Goal: Unclear

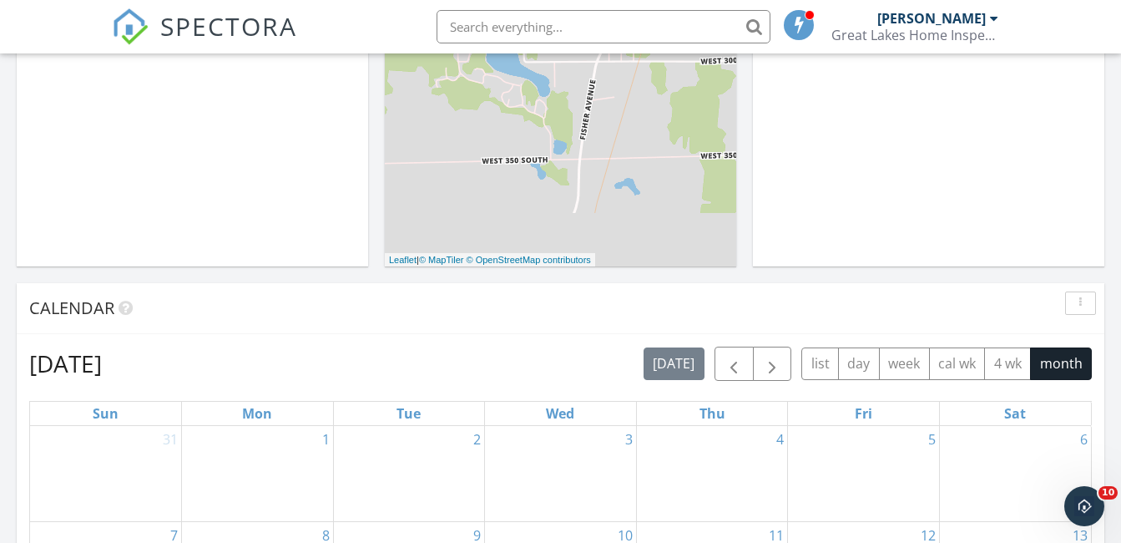
scroll to position [459, 0]
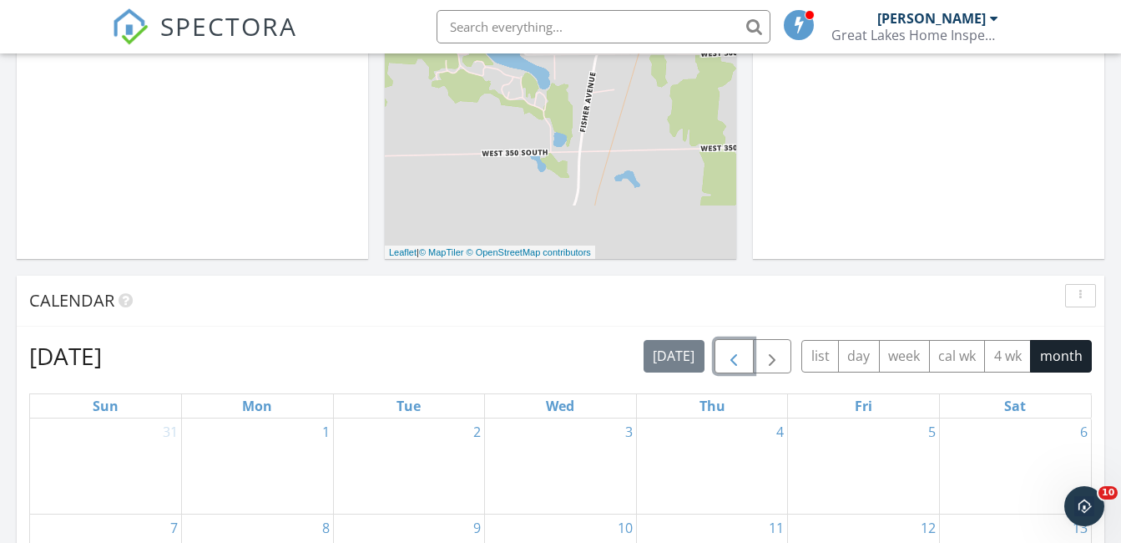
click at [725, 366] on span "button" at bounding box center [734, 356] width 20 height 20
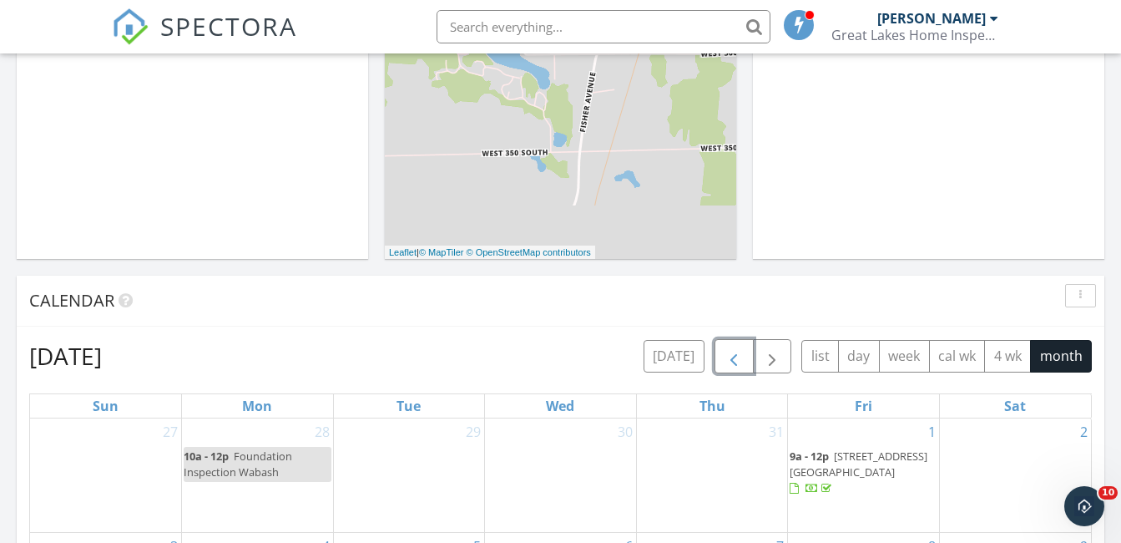
click at [725, 366] on span "button" at bounding box center [734, 356] width 20 height 20
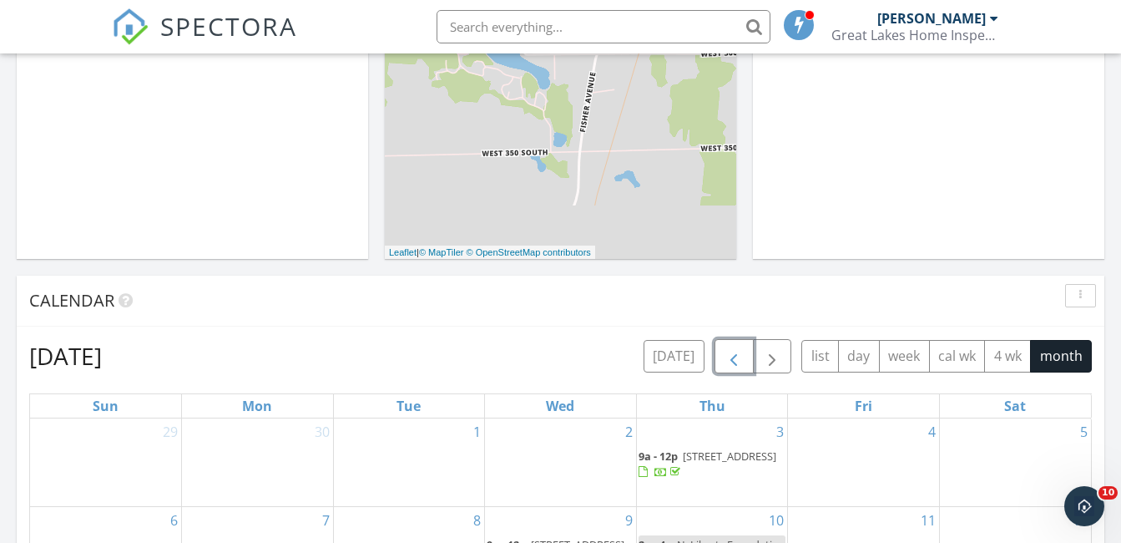
click at [725, 366] on span "button" at bounding box center [734, 356] width 20 height 20
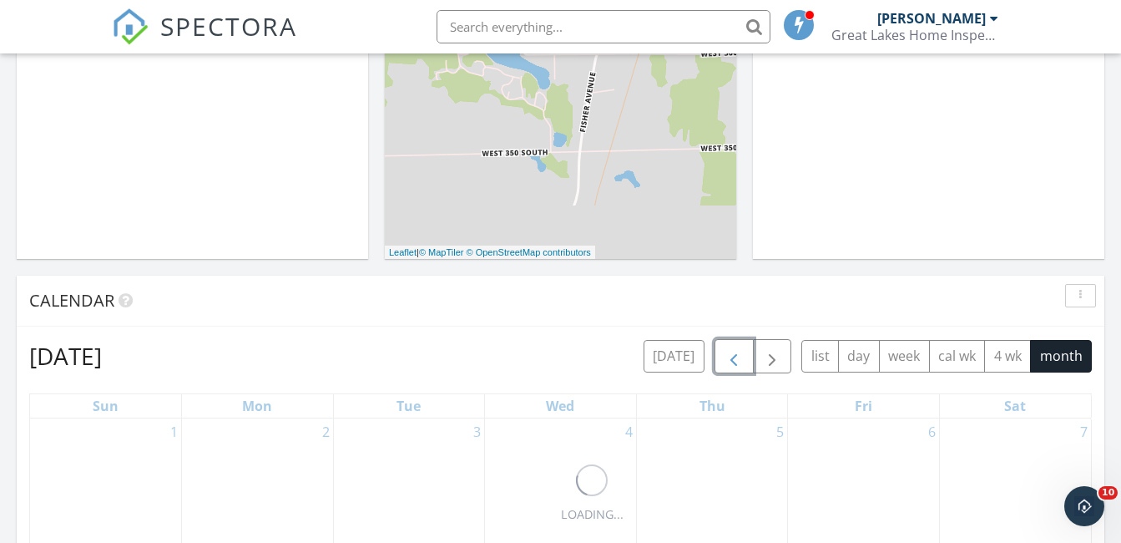
click at [725, 366] on span "button" at bounding box center [734, 356] width 20 height 20
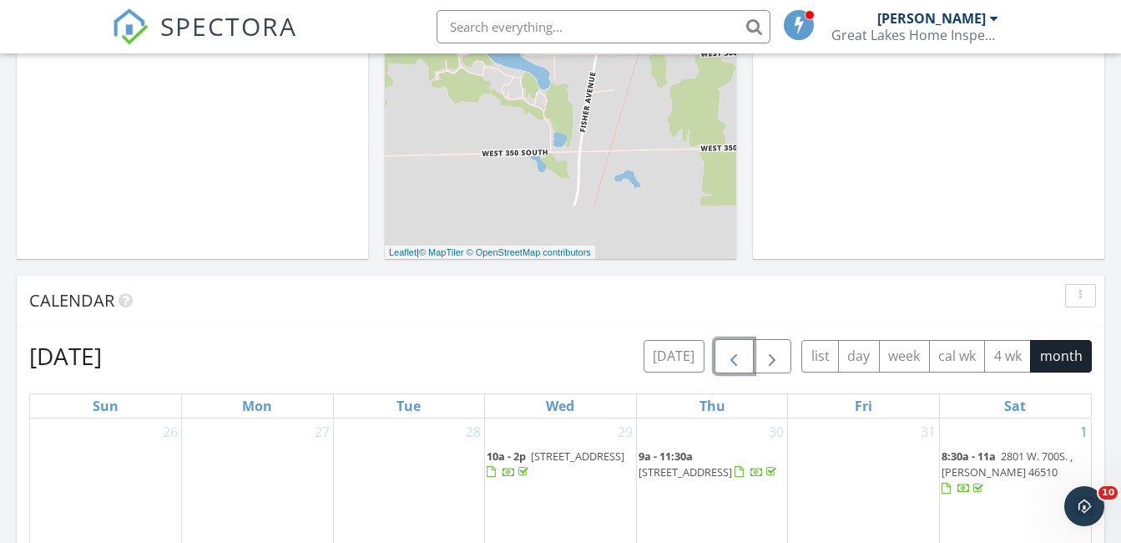
click at [725, 366] on span "button" at bounding box center [734, 356] width 20 height 20
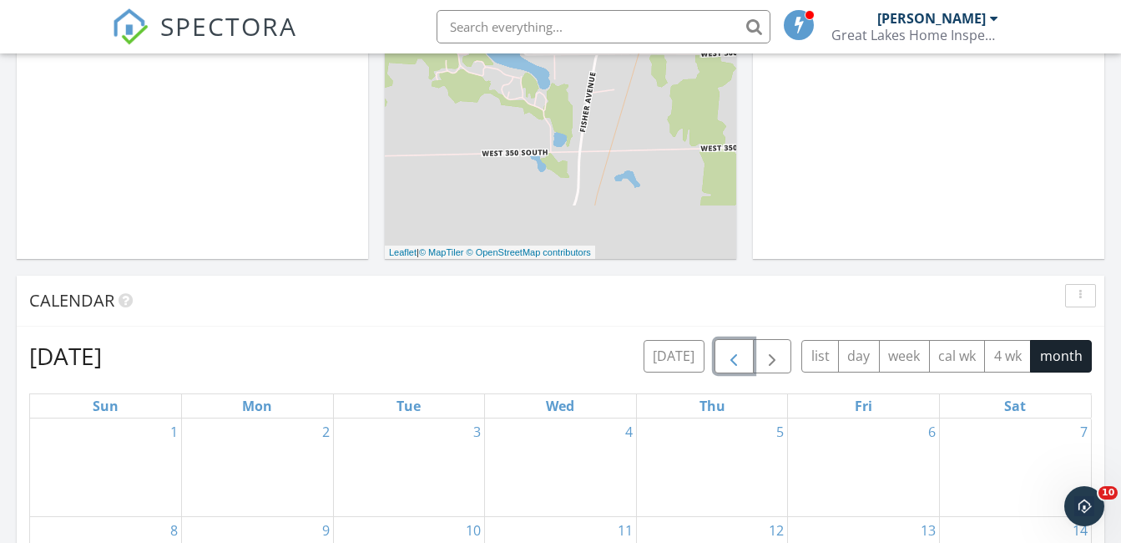
click at [725, 366] on span "button" at bounding box center [734, 356] width 20 height 20
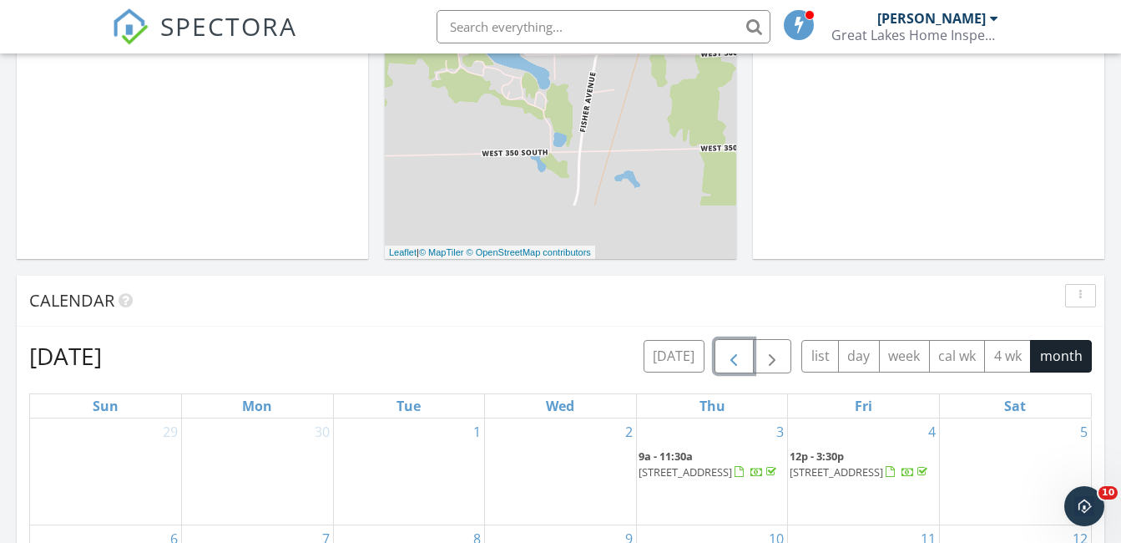
click at [725, 366] on span "button" at bounding box center [734, 356] width 20 height 20
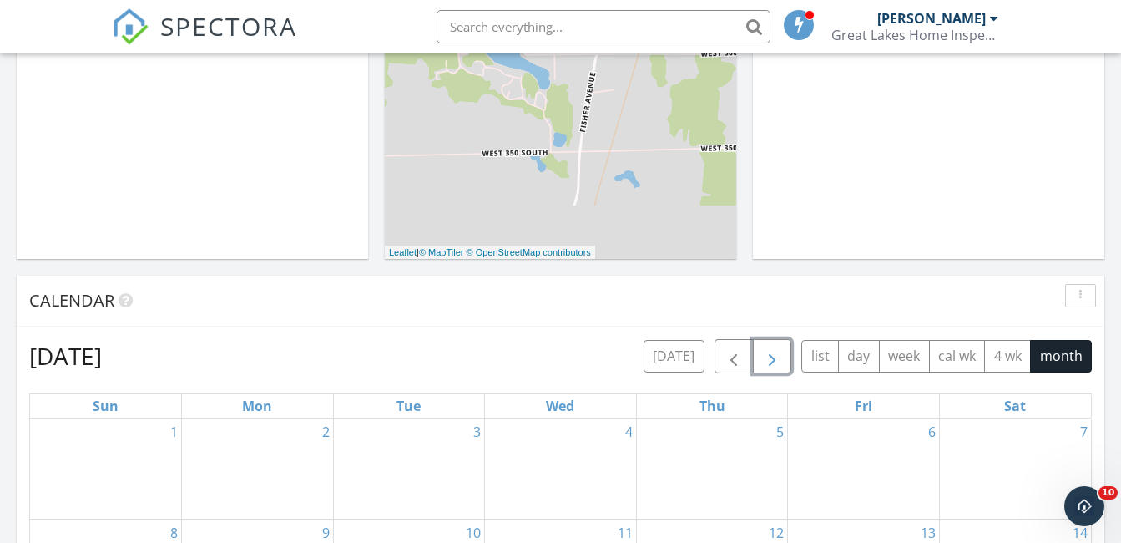
click at [778, 356] on span "button" at bounding box center [772, 356] width 20 height 20
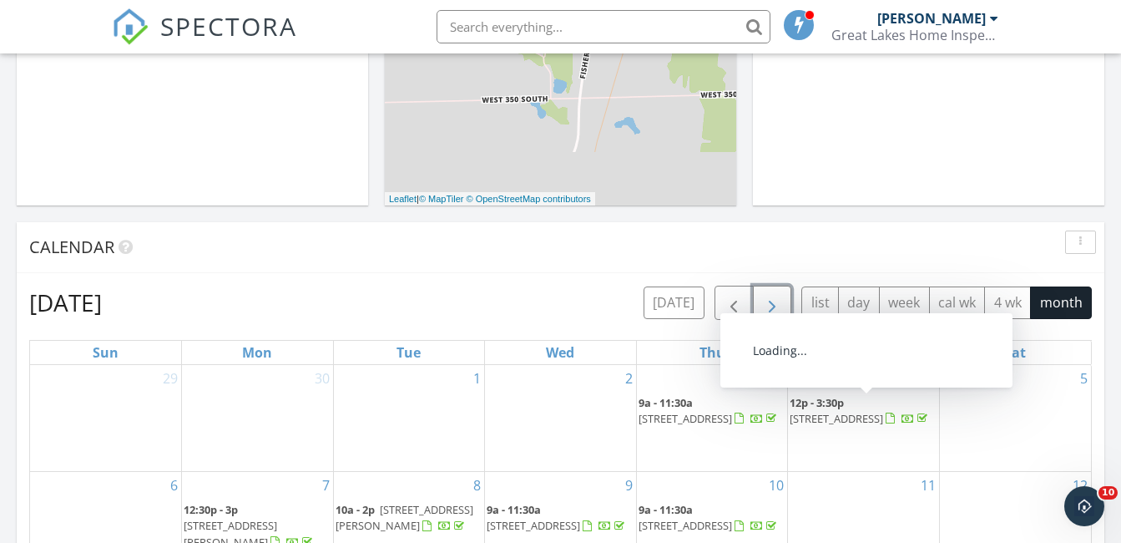
scroll to position [522, 0]
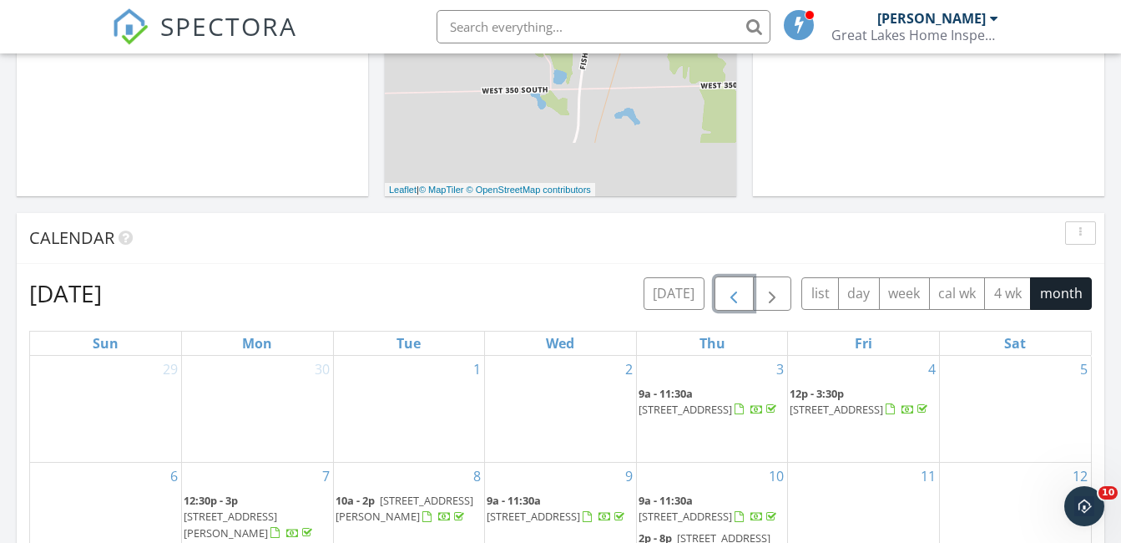
click at [735, 292] on span "button" at bounding box center [734, 294] width 20 height 20
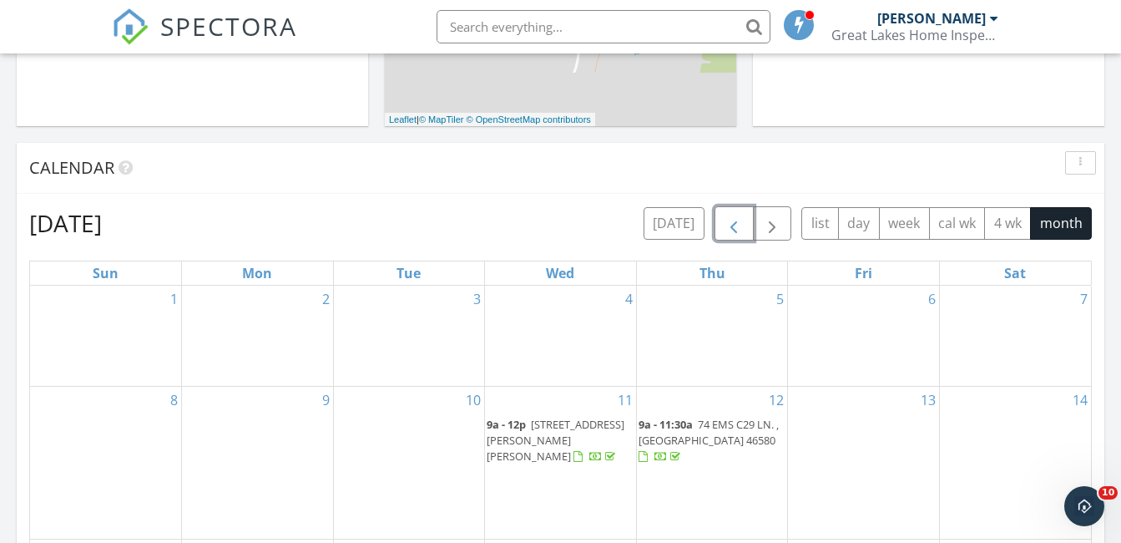
scroll to position [584, 0]
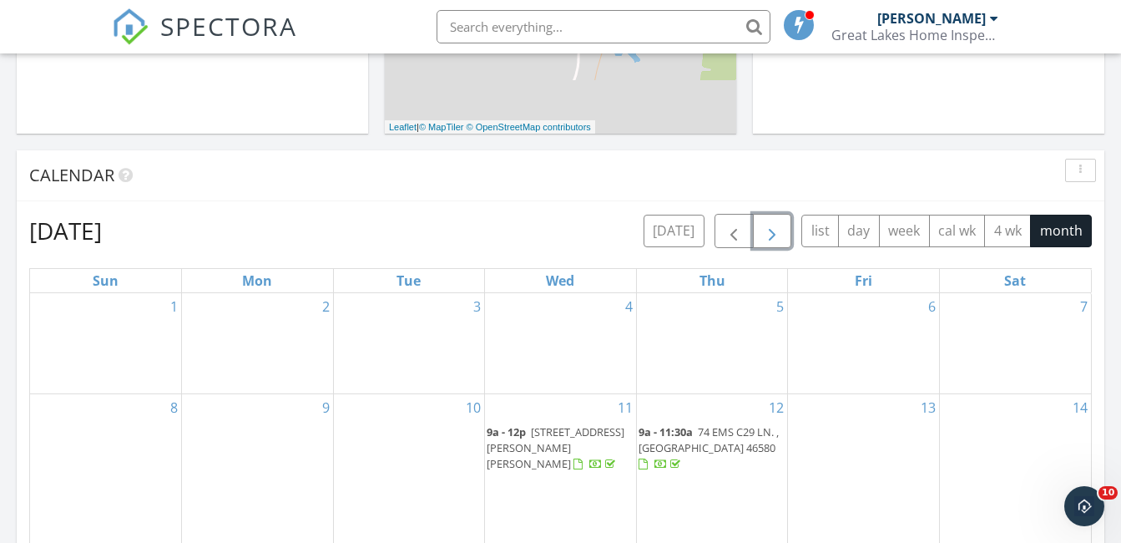
click at [775, 231] on span "button" at bounding box center [772, 231] width 20 height 20
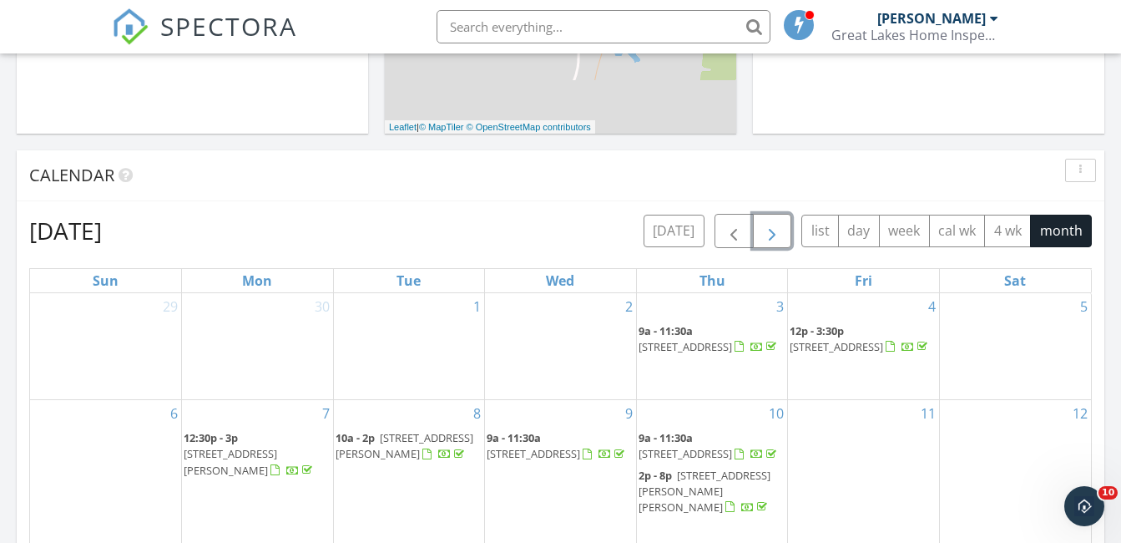
click at [775, 230] on span "button" at bounding box center [772, 231] width 20 height 20
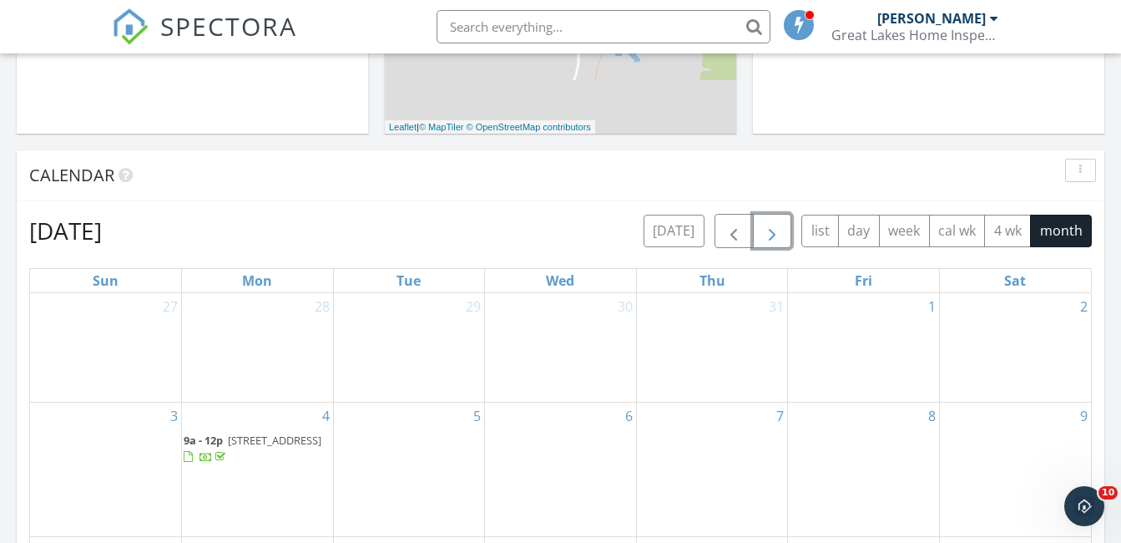
click at [771, 234] on span "button" at bounding box center [772, 231] width 20 height 20
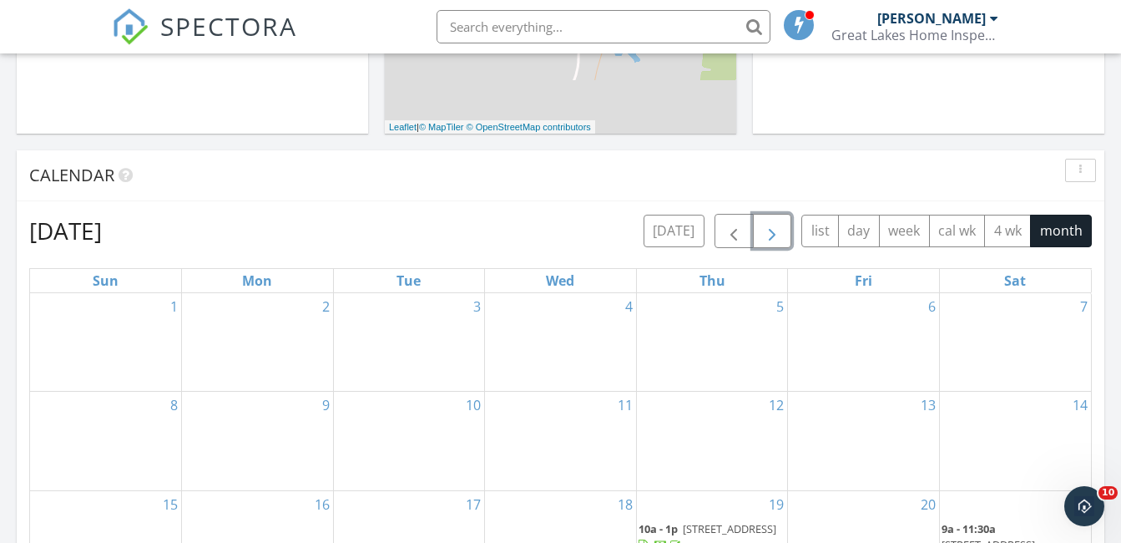
click at [771, 235] on span "button" at bounding box center [772, 231] width 20 height 20
click at [734, 234] on span "button" at bounding box center [734, 231] width 20 height 20
click at [734, 232] on span "button" at bounding box center [734, 231] width 20 height 20
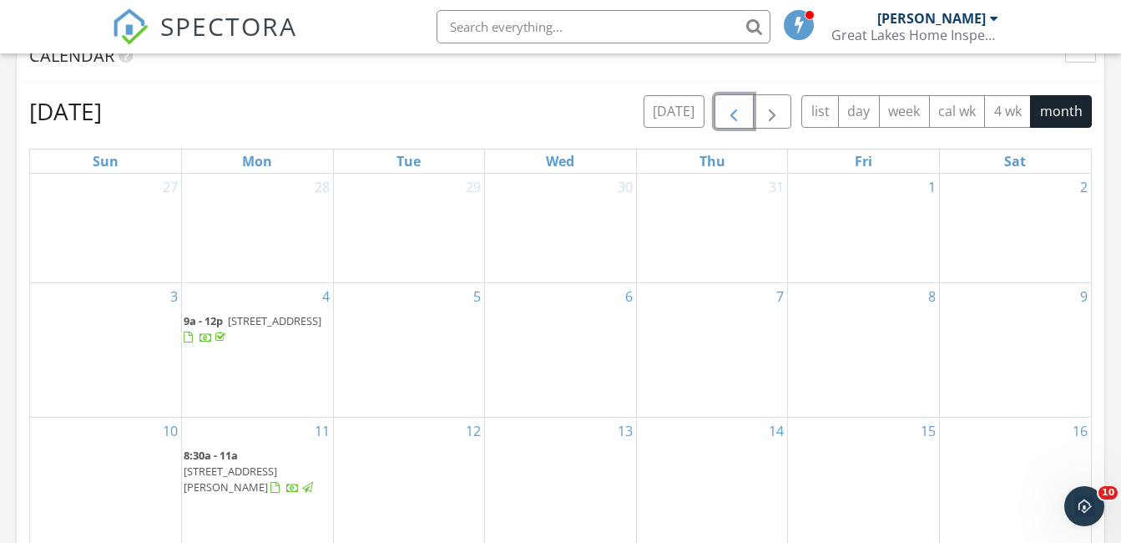
scroll to position [668, 0]
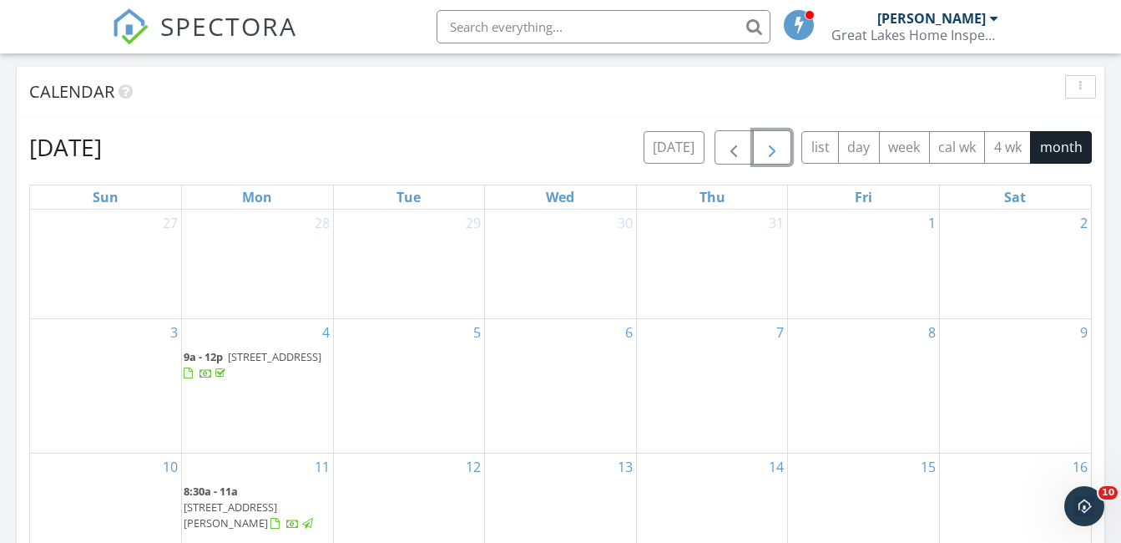
click at [787, 158] on button "button" at bounding box center [772, 147] width 39 height 34
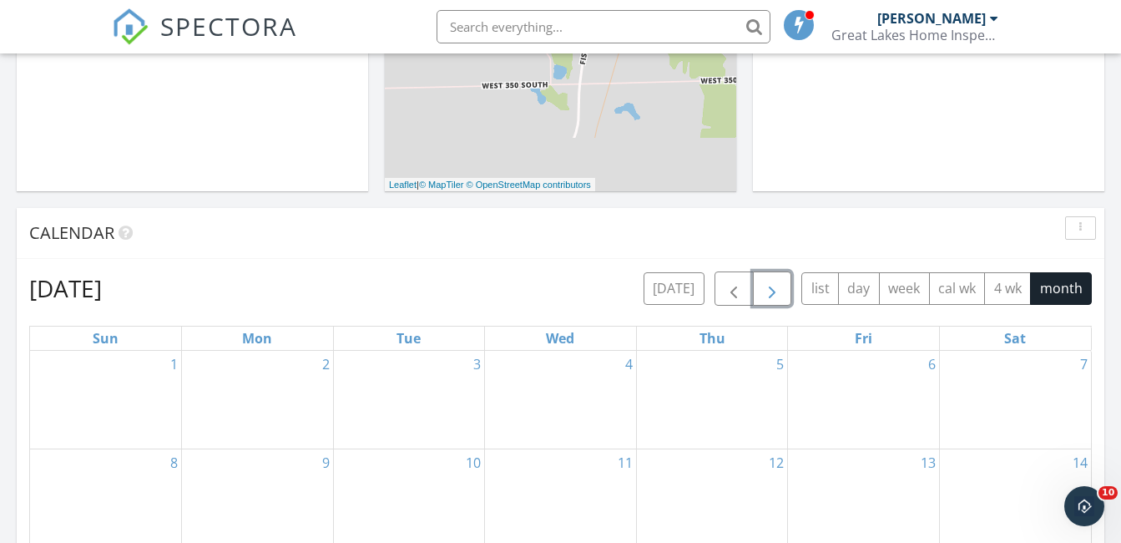
scroll to position [522, 0]
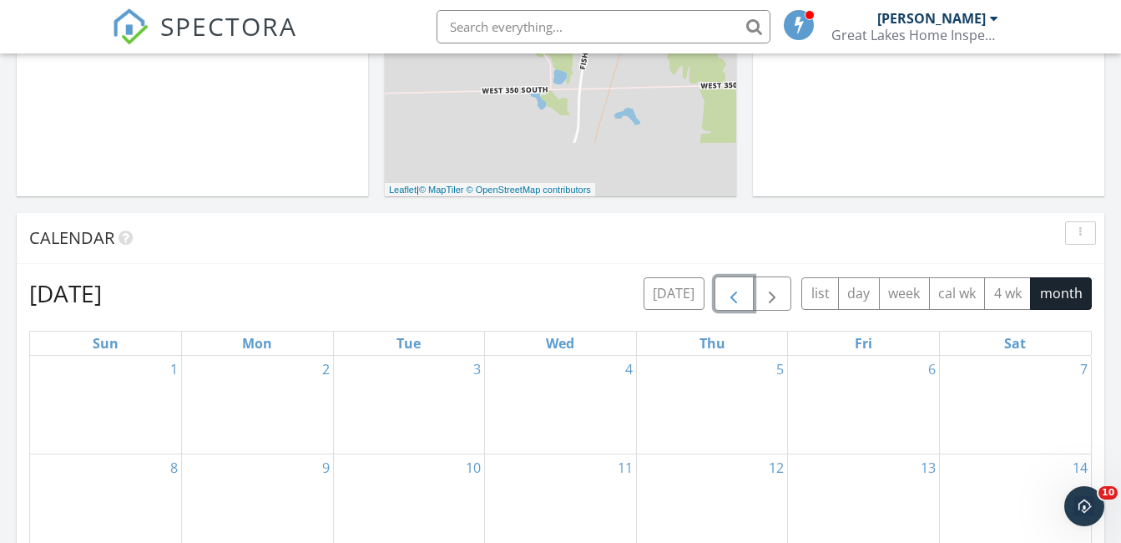
click at [743, 291] on span "button" at bounding box center [734, 294] width 20 height 20
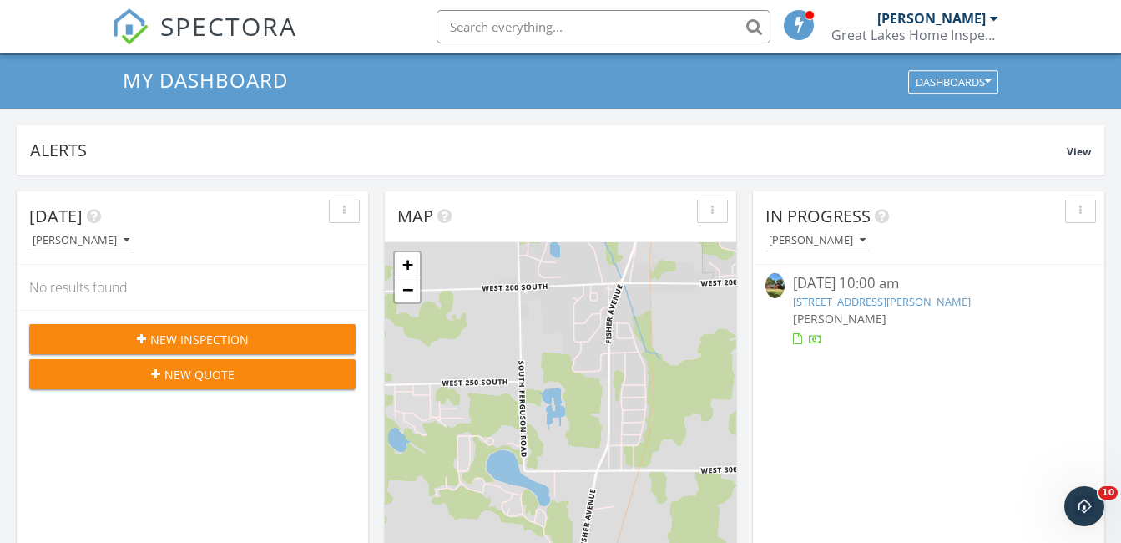
scroll to position [0, 0]
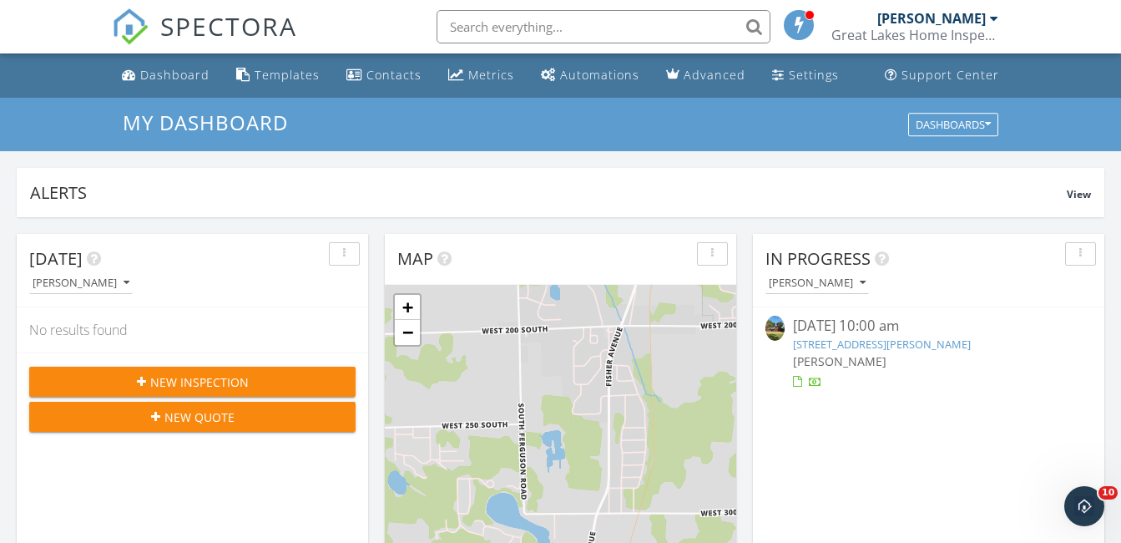
click at [692, 432] on div "+ − Leaflet | © MapTiler © OpenStreetMap contributors" at bounding box center [560, 501] width 351 height 433
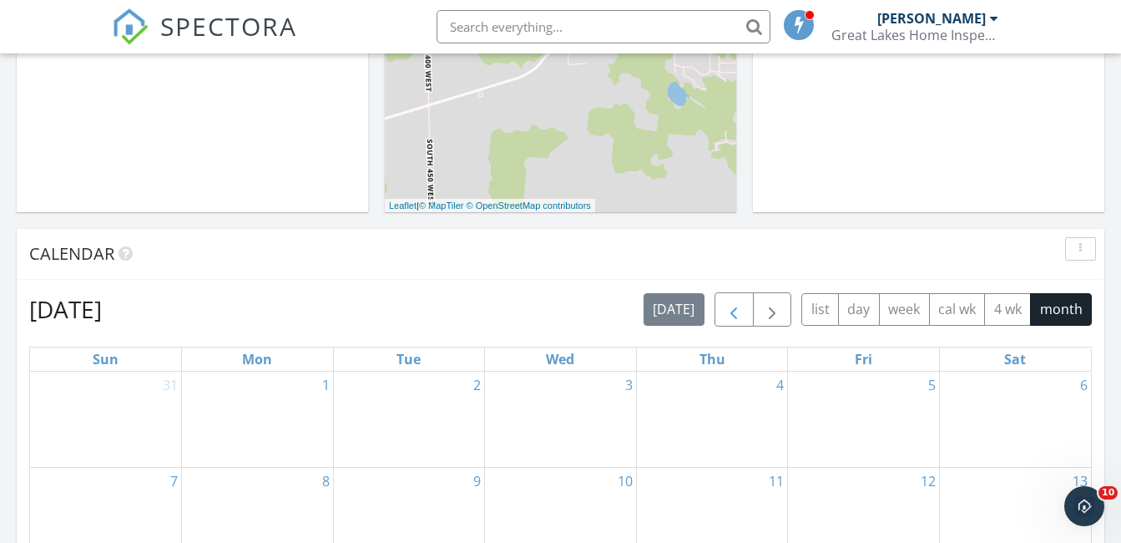
scroll to position [501, 0]
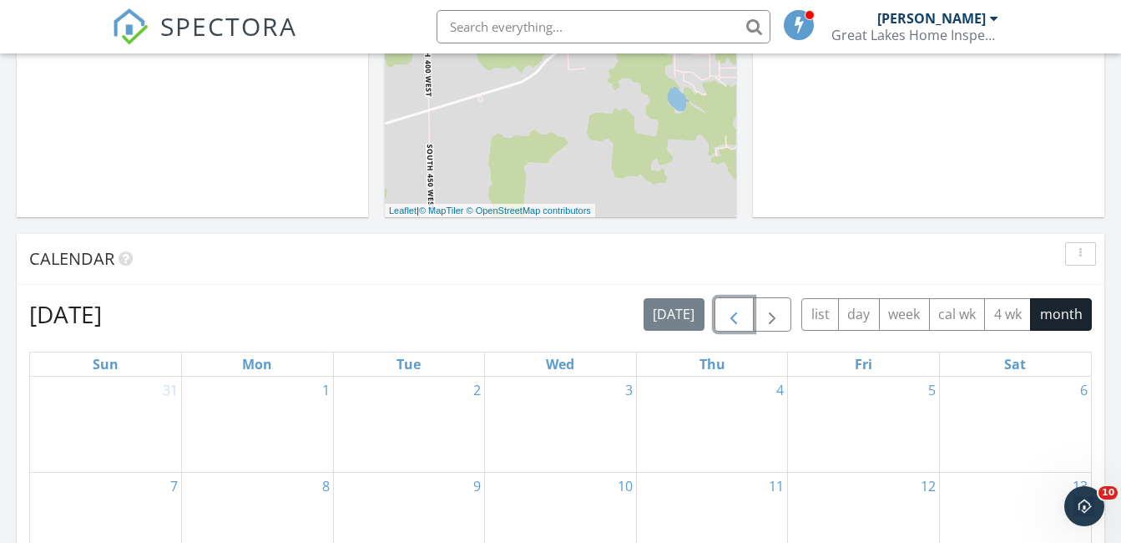
click at [731, 311] on span "button" at bounding box center [734, 315] width 20 height 20
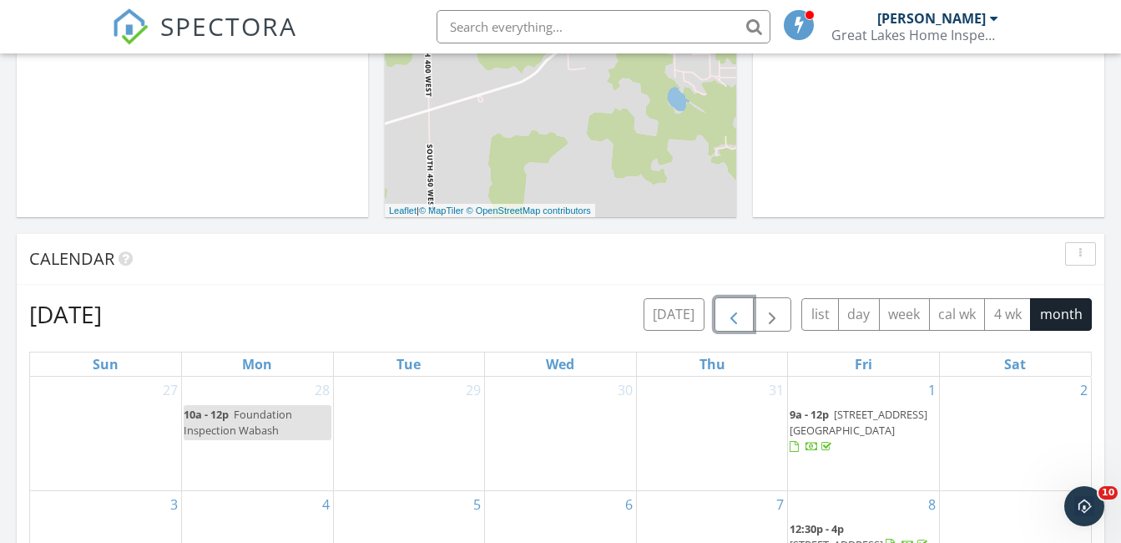
click at [731, 311] on span "button" at bounding box center [734, 315] width 20 height 20
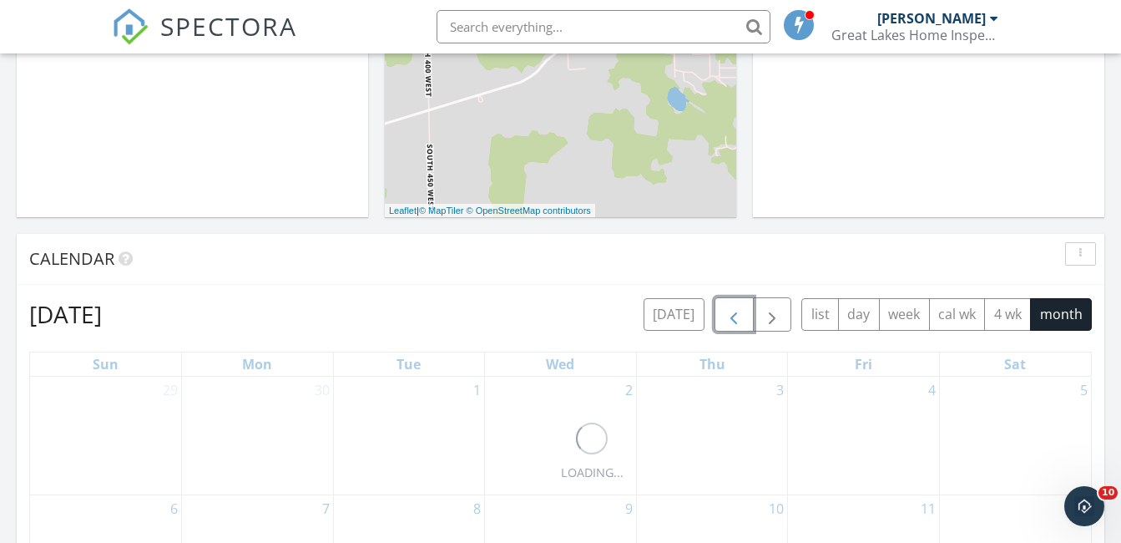
click at [731, 311] on span "button" at bounding box center [734, 315] width 20 height 20
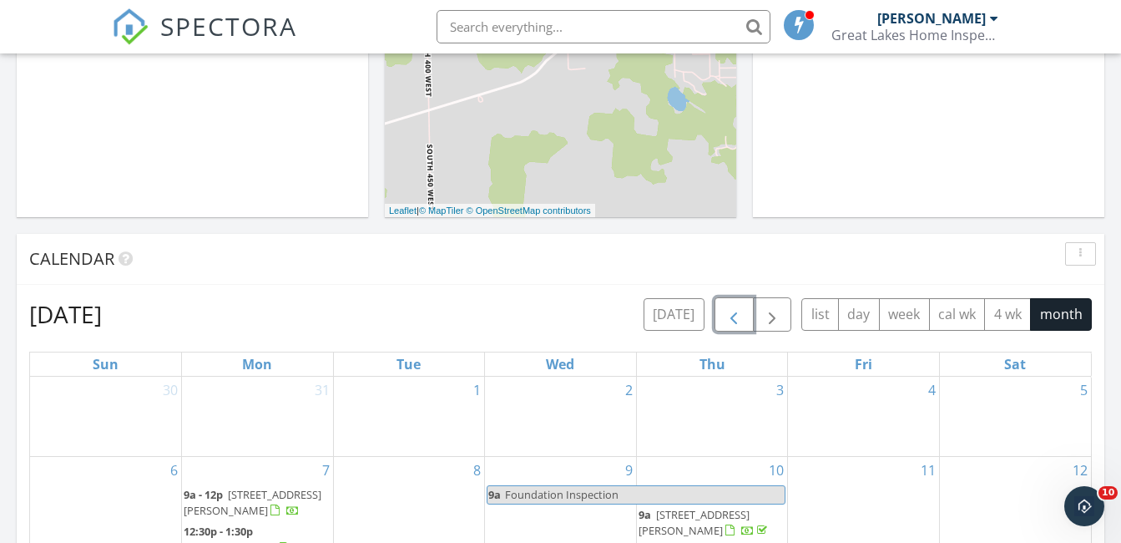
click at [731, 311] on span "button" at bounding box center [734, 315] width 20 height 20
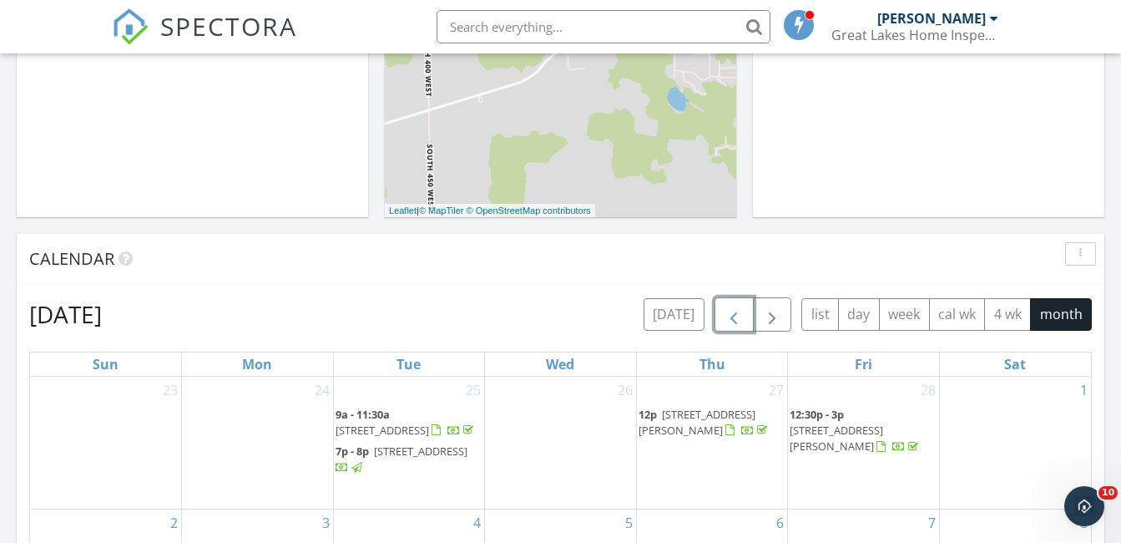
click at [736, 314] on span "button" at bounding box center [734, 315] width 20 height 20
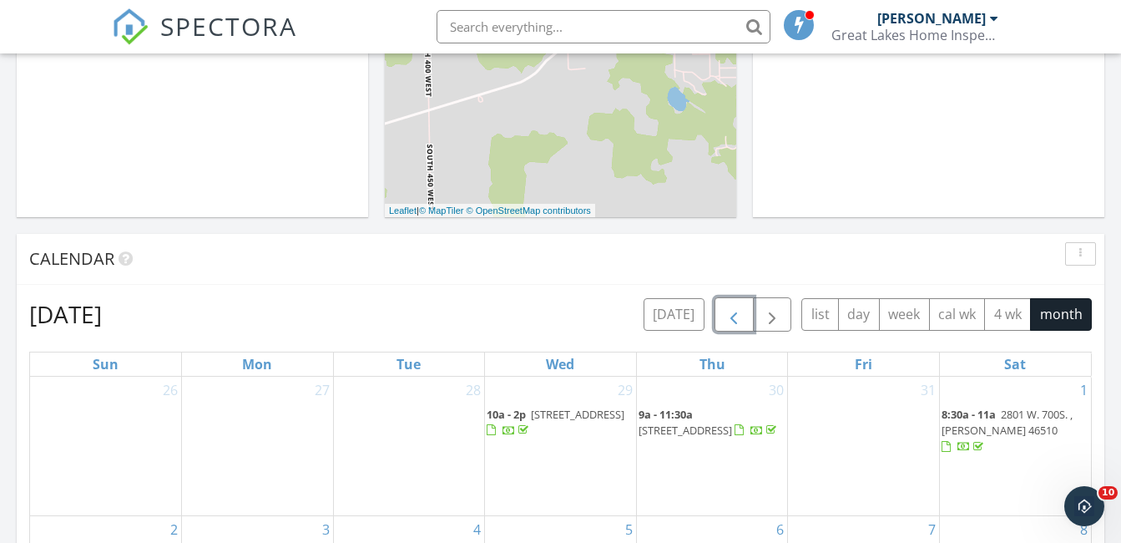
click at [737, 314] on span "button" at bounding box center [734, 315] width 20 height 20
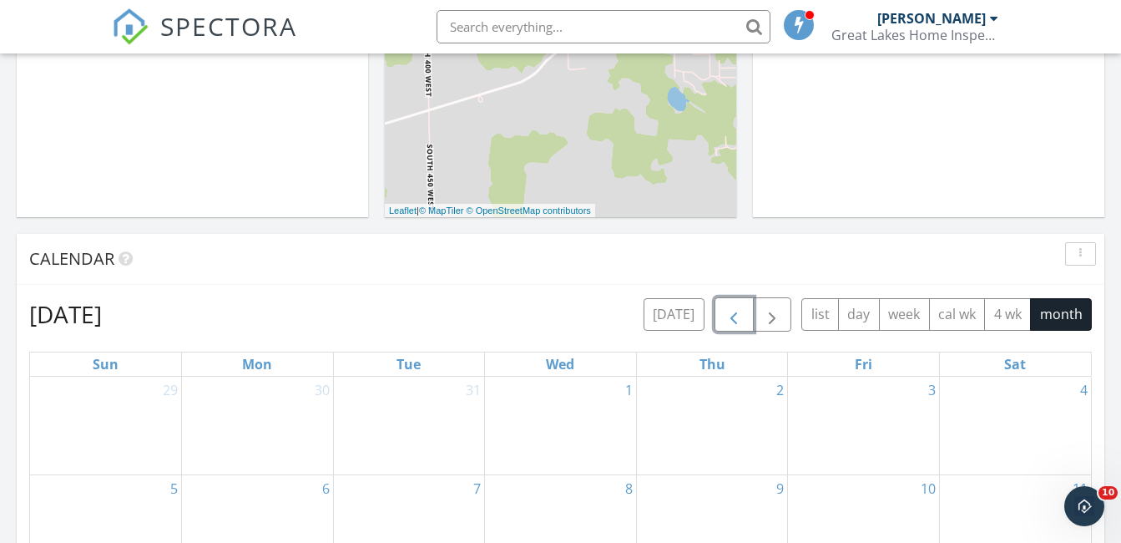
click at [737, 314] on span "button" at bounding box center [734, 315] width 20 height 20
click at [740, 313] on span "button" at bounding box center [734, 315] width 20 height 20
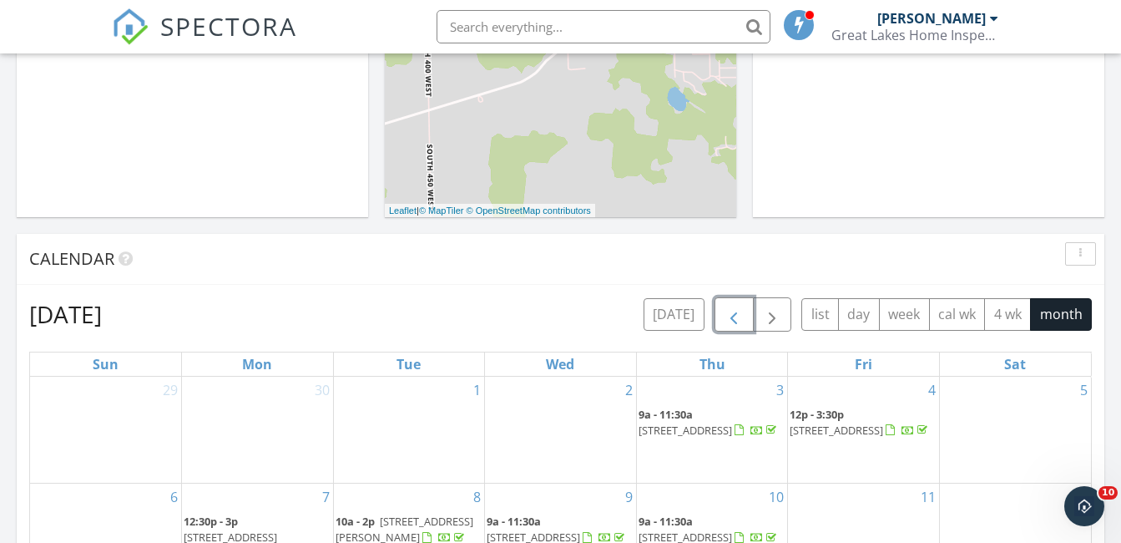
click at [752, 321] on button "button" at bounding box center [734, 314] width 39 height 34
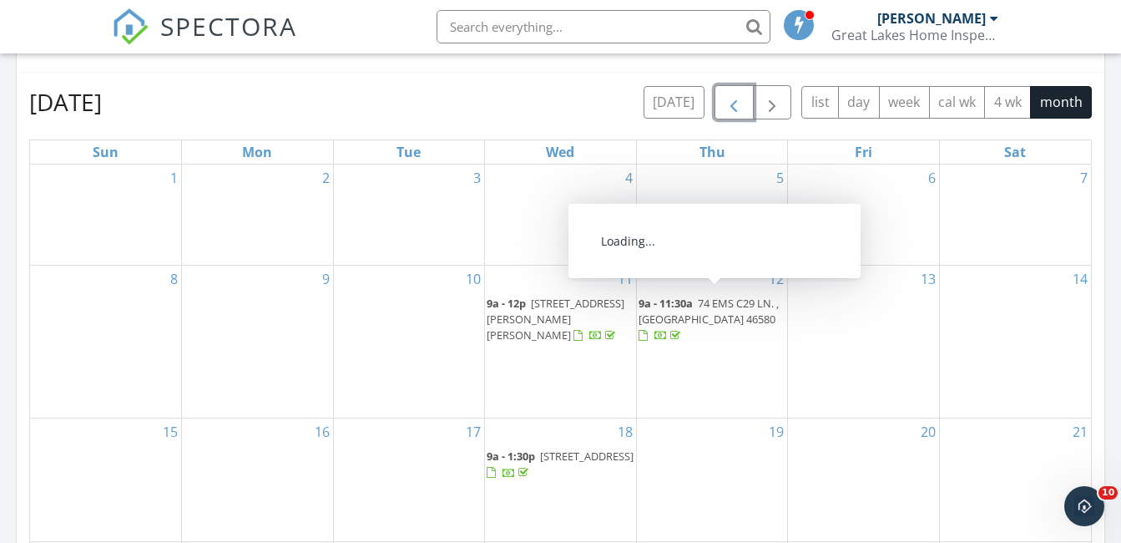
scroll to position [605, 0]
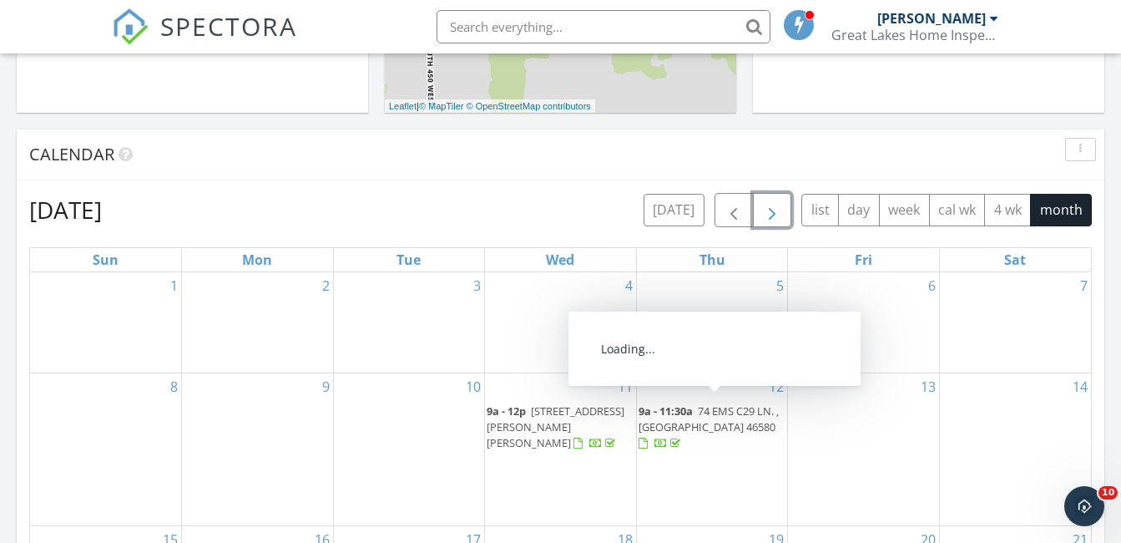
click at [786, 210] on button "button" at bounding box center [772, 210] width 39 height 34
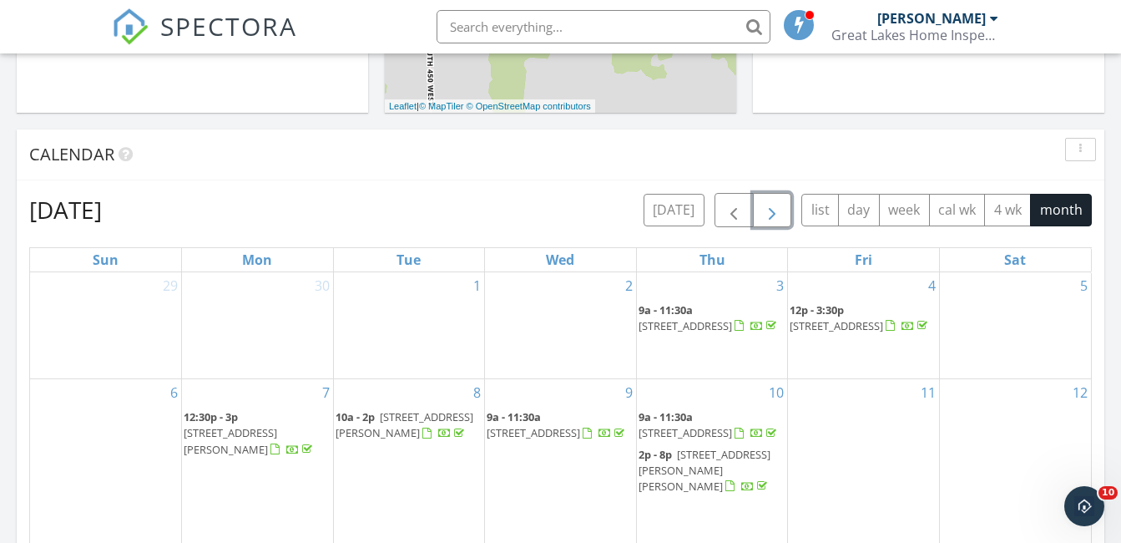
click at [785, 210] on button "button" at bounding box center [772, 210] width 39 height 34
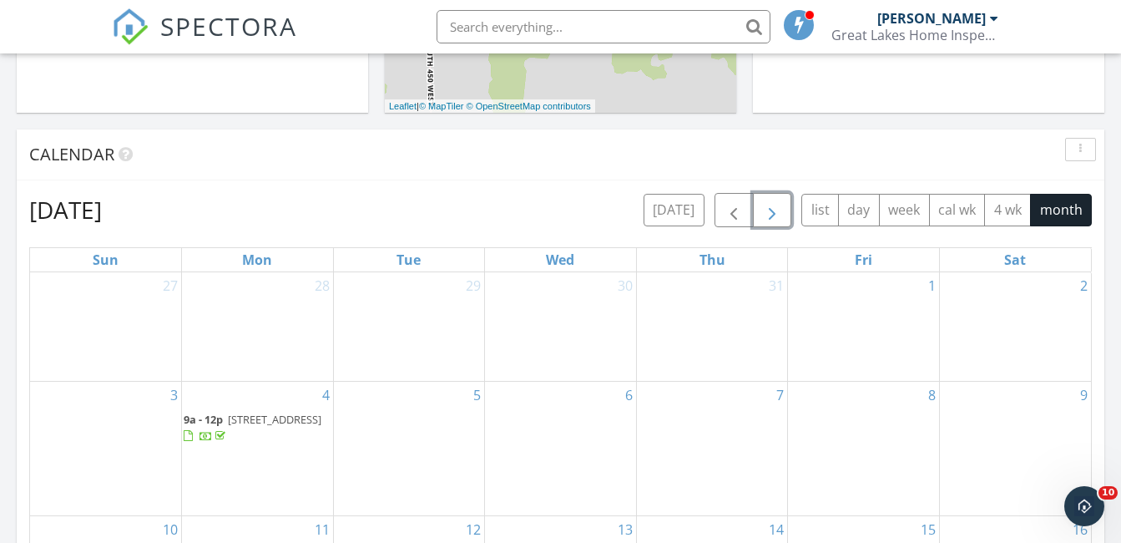
click at [782, 215] on button "button" at bounding box center [772, 210] width 39 height 34
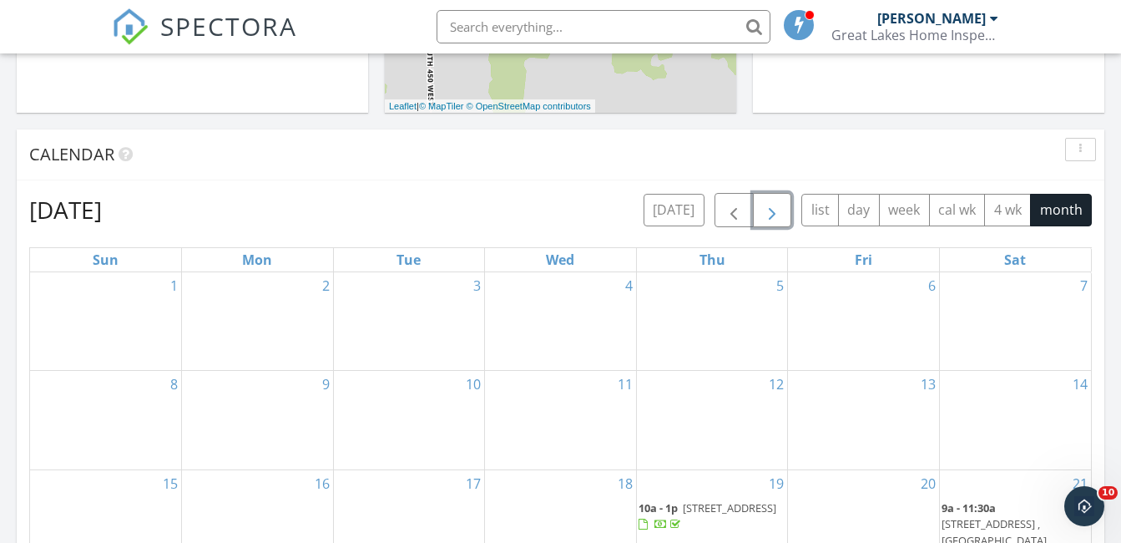
click at [782, 215] on button "button" at bounding box center [772, 210] width 39 height 34
click at [781, 215] on span "button" at bounding box center [772, 210] width 20 height 20
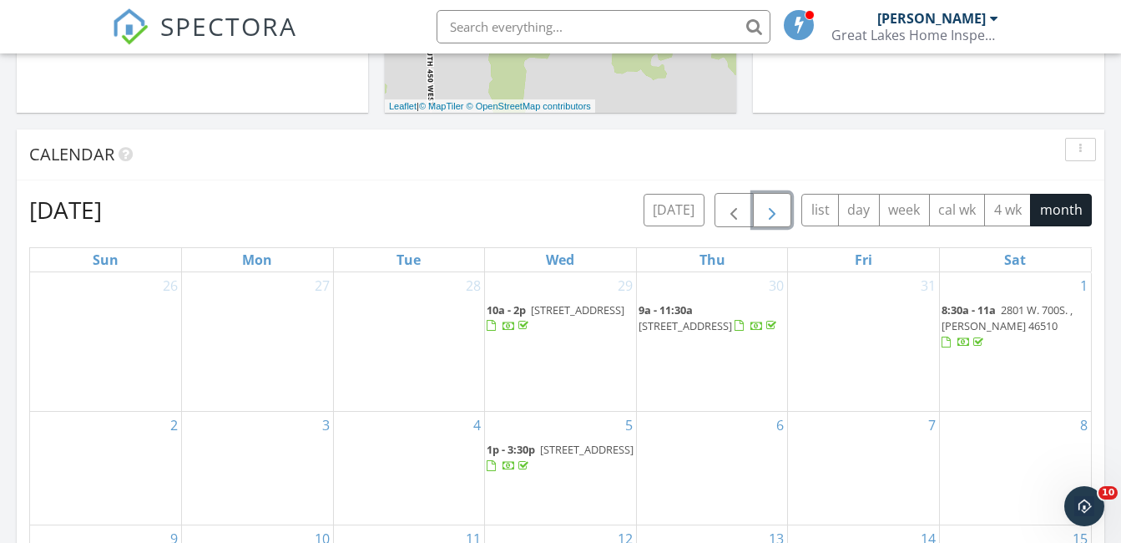
click at [781, 215] on span "button" at bounding box center [772, 210] width 20 height 20
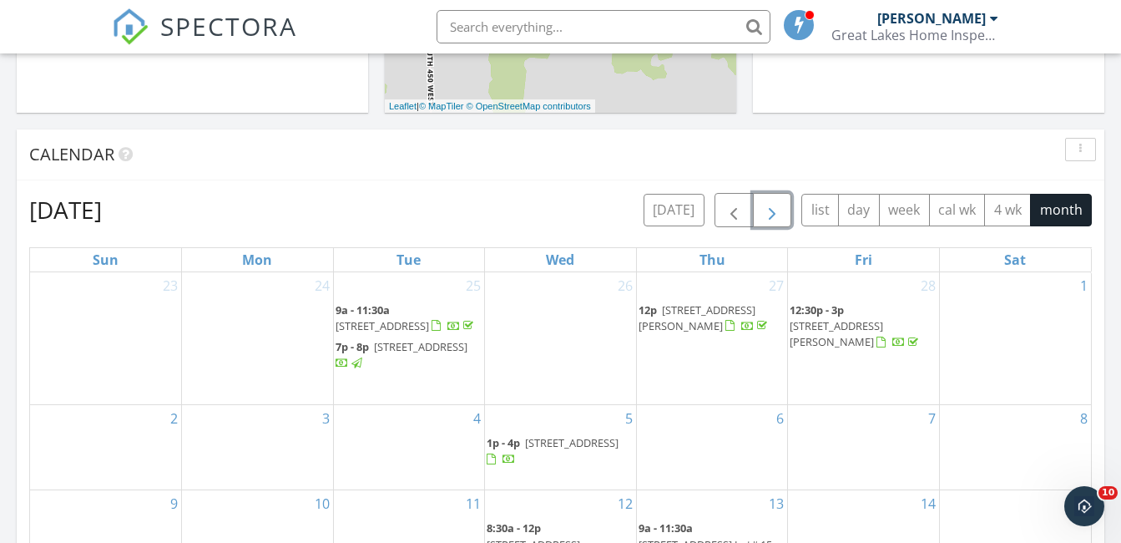
click at [780, 215] on span "button" at bounding box center [772, 210] width 20 height 20
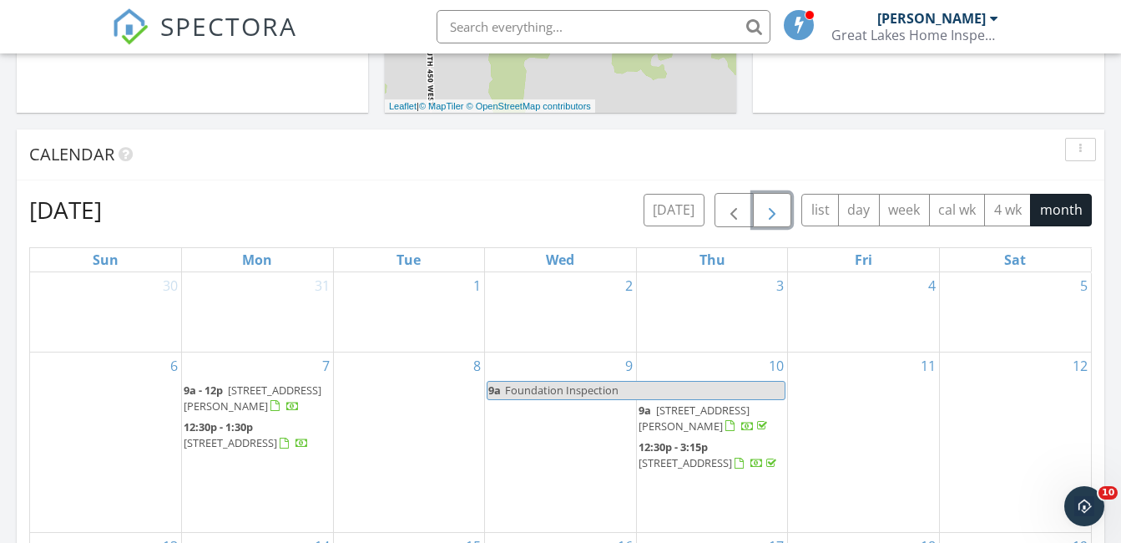
click at [780, 216] on span "button" at bounding box center [772, 210] width 20 height 20
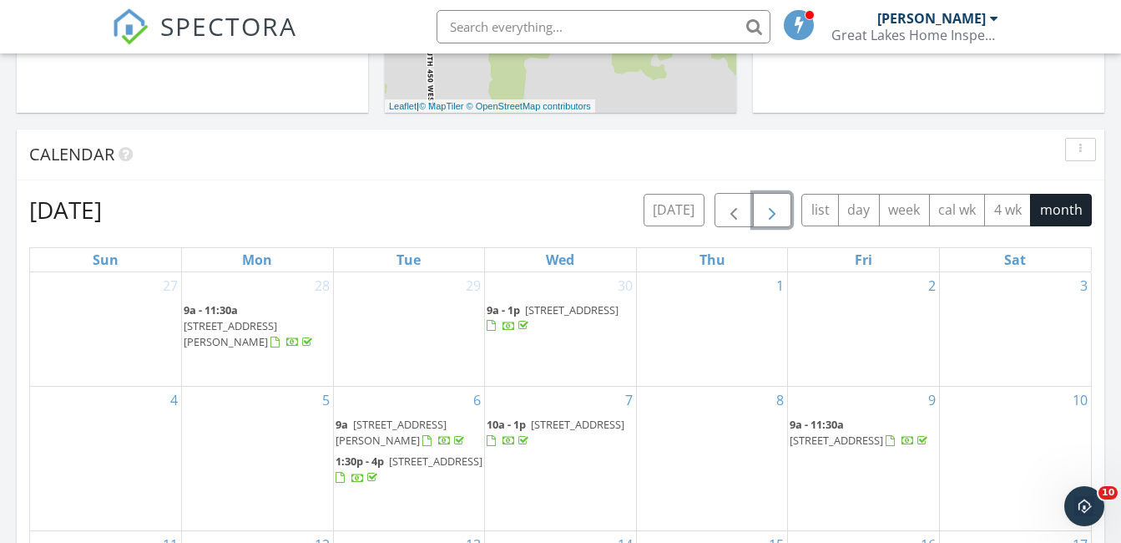
click at [780, 216] on span "button" at bounding box center [772, 210] width 20 height 20
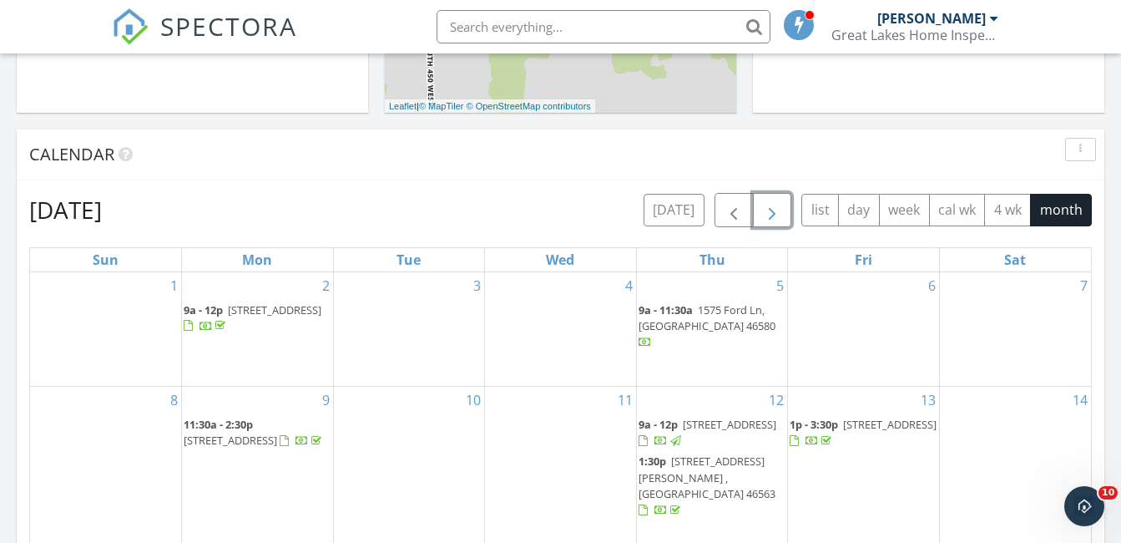
click at [780, 216] on span "button" at bounding box center [772, 210] width 20 height 20
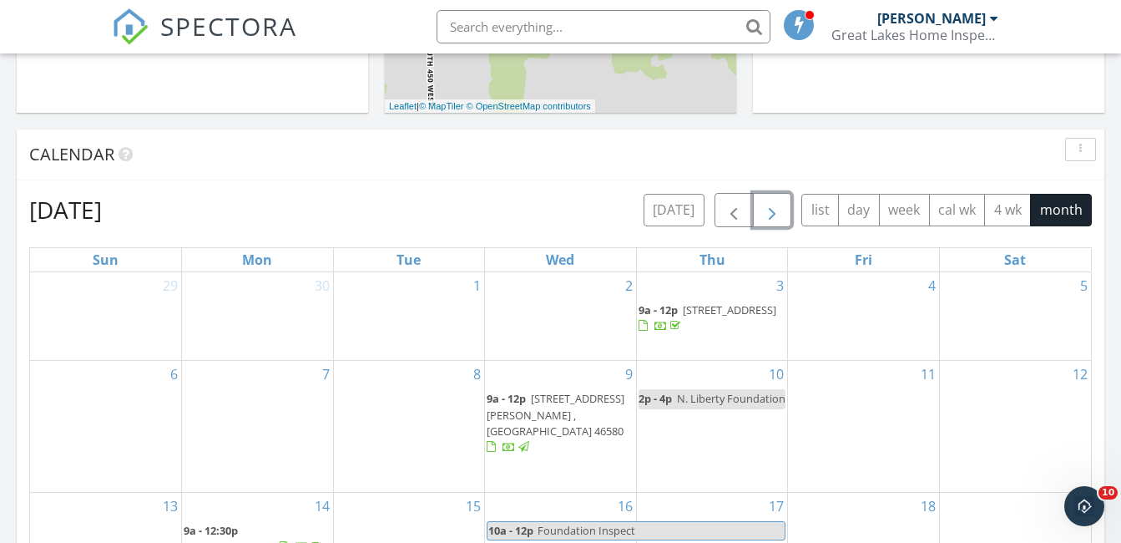
click at [780, 216] on span "button" at bounding box center [772, 210] width 20 height 20
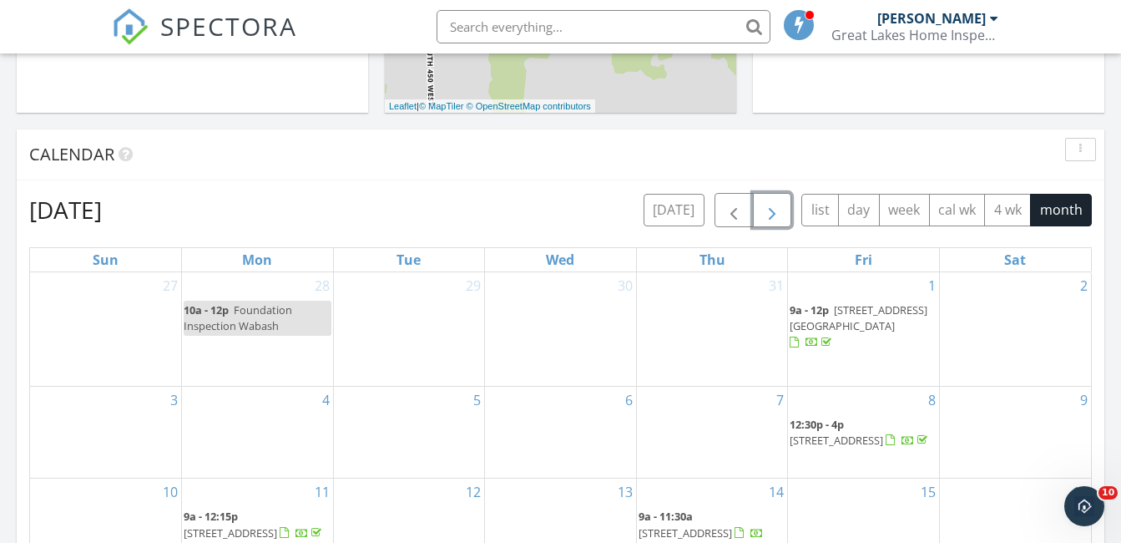
click at [780, 216] on span "button" at bounding box center [772, 210] width 20 height 20
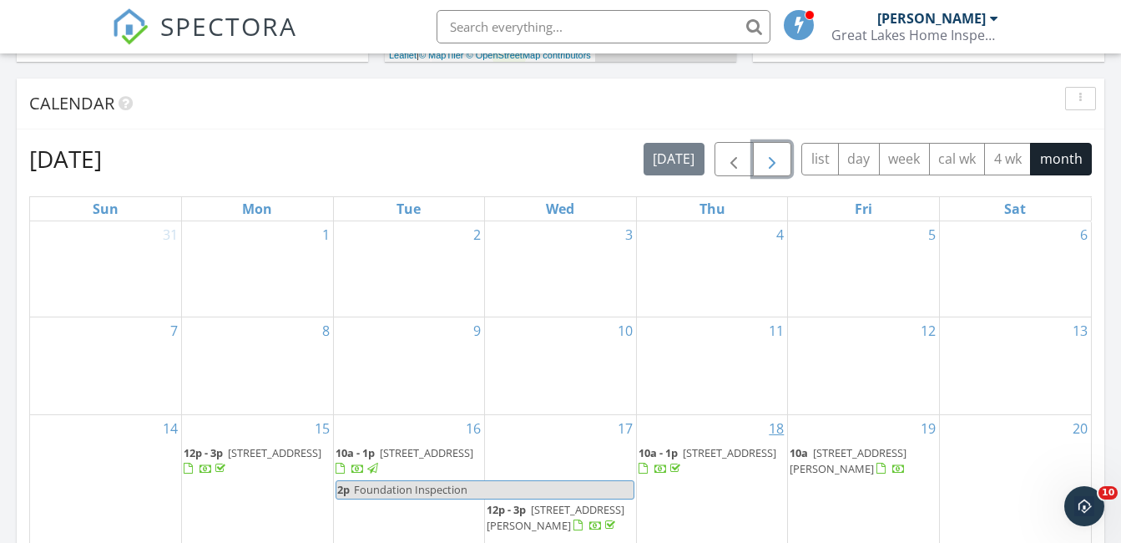
scroll to position [543, 0]
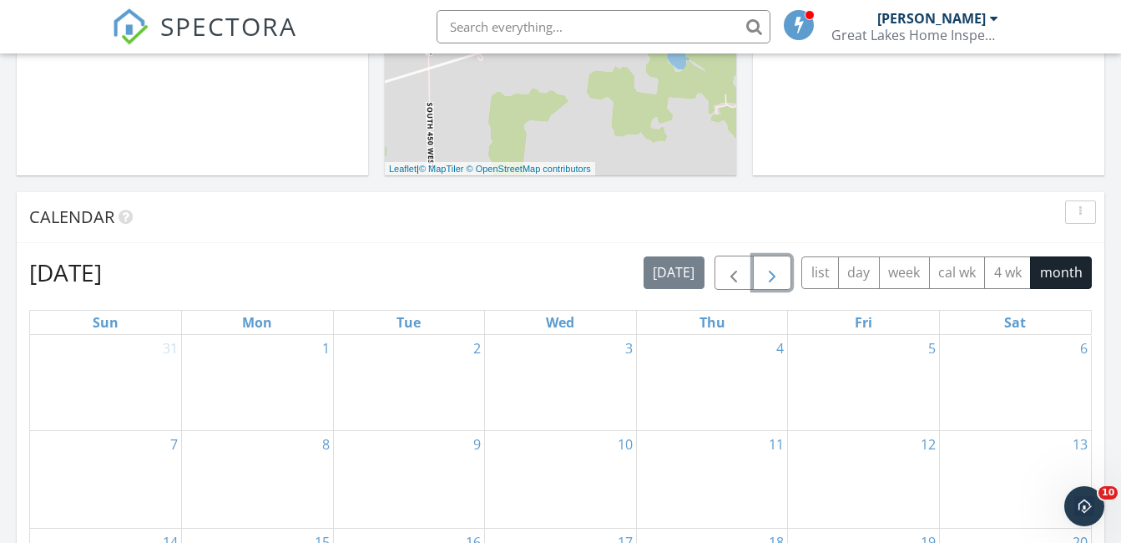
click at [774, 279] on span "button" at bounding box center [772, 273] width 20 height 20
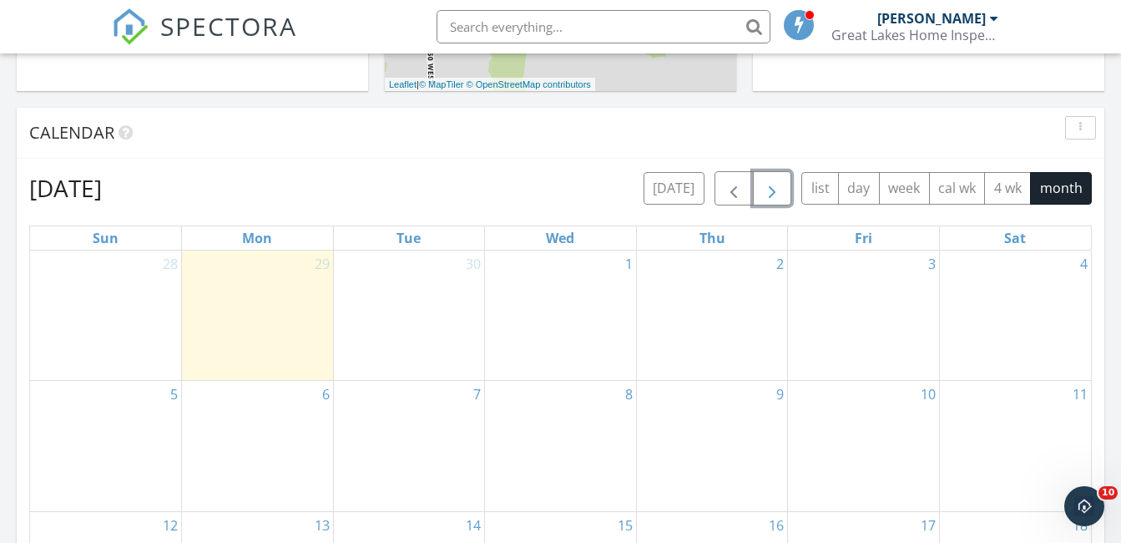
scroll to position [626, 0]
click at [738, 188] on span "button" at bounding box center [734, 189] width 20 height 20
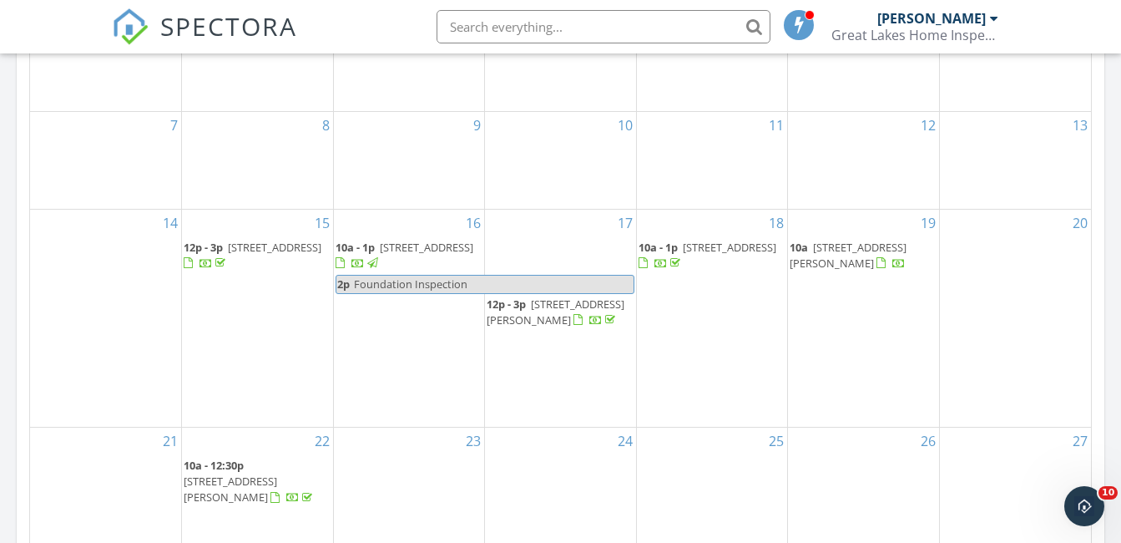
scroll to position [876, 0]
